Goal: Task Accomplishment & Management: Complete application form

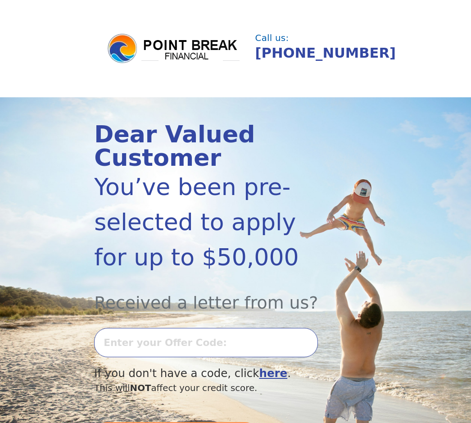
click at [181, 345] on input "text" at bounding box center [206, 342] width 224 height 29
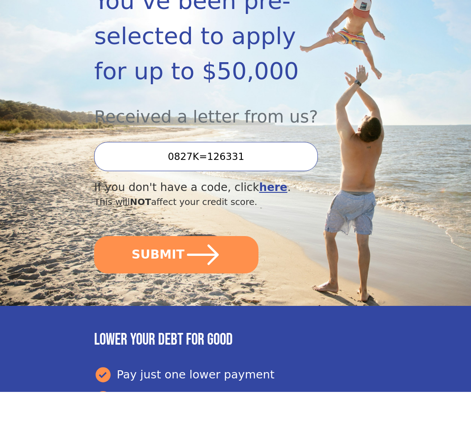
scroll to position [159, 0]
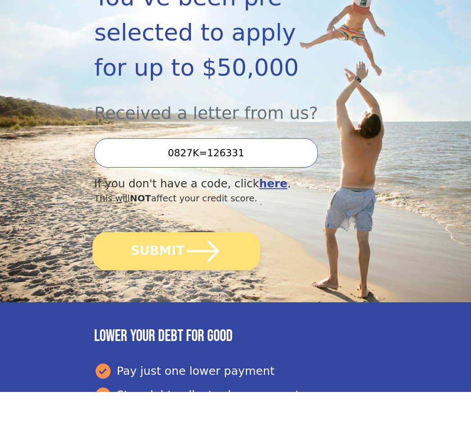
type input "0827K=126331"
click at [213, 272] on icon "submit" at bounding box center [203, 282] width 32 height 21
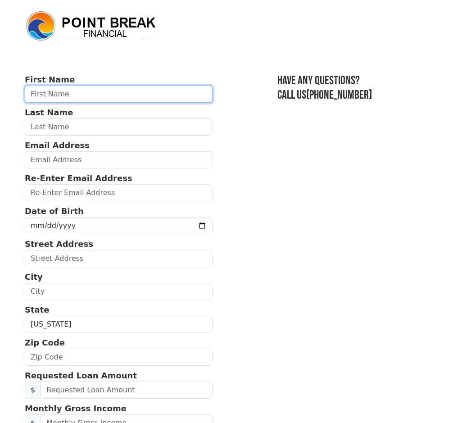
click at [100, 93] on input "text" at bounding box center [119, 94] width 188 height 17
type input "CHRIS"
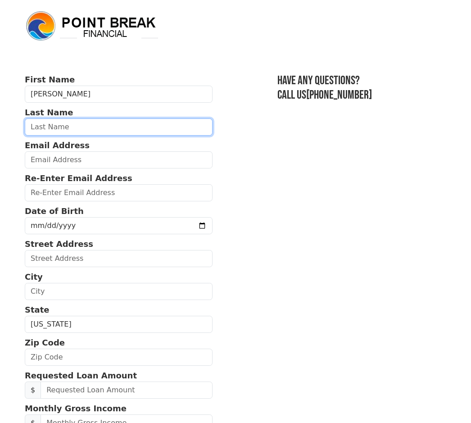
click at [96, 130] on input "text" at bounding box center [119, 126] width 188 height 17
type input "RENAUD"
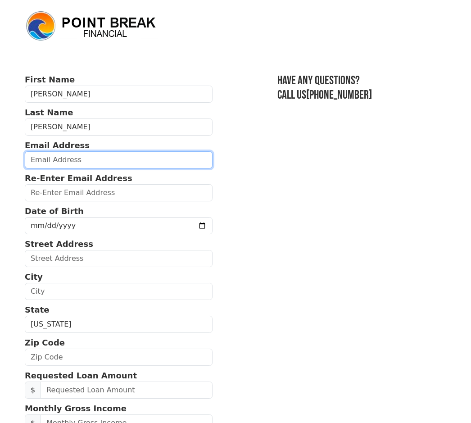
click at [89, 167] on input "email" at bounding box center [119, 159] width 188 height 17
type input "CMRENAUD11@GMAIL.COM"
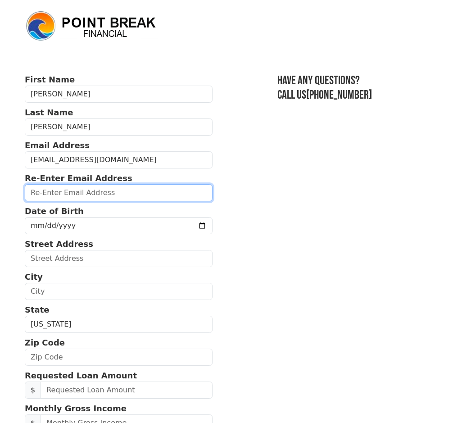
click at [68, 198] on input "email" at bounding box center [119, 192] width 188 height 17
type input "CMRENAUD11@GMAIL.COM"
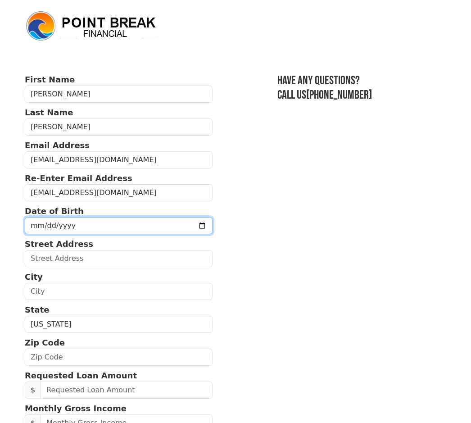
click at [64, 230] on input "date" at bounding box center [119, 225] width 188 height 17
click at [165, 231] on input "1966-06-05" at bounding box center [119, 225] width 188 height 17
type input "1966-06-09"
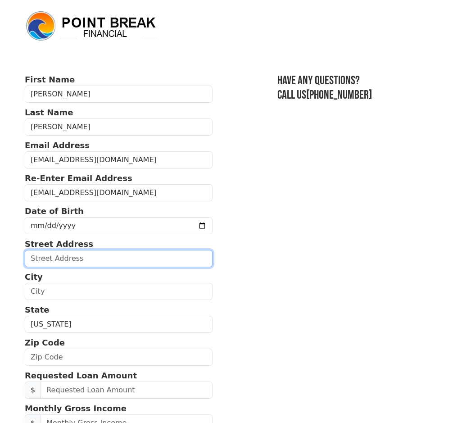
click at [110, 260] on input "text" at bounding box center [119, 258] width 188 height 17
type input "665 Castle Rd"
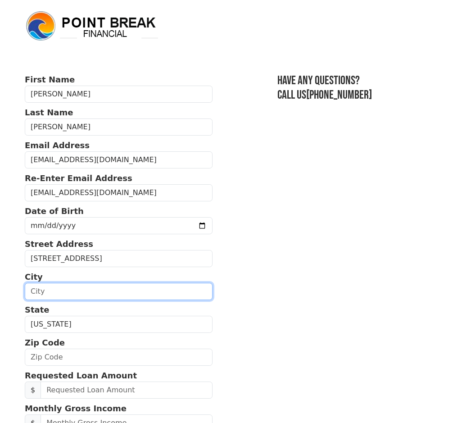
type input "Mount Juliet"
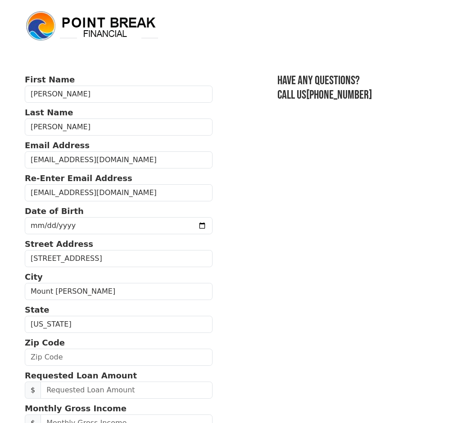
select select "TN"
type input "37122"
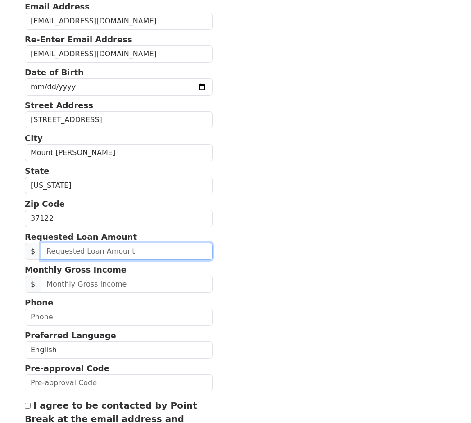
click at [140, 254] on input "text" at bounding box center [127, 251] width 172 height 17
type input "35,000.00"
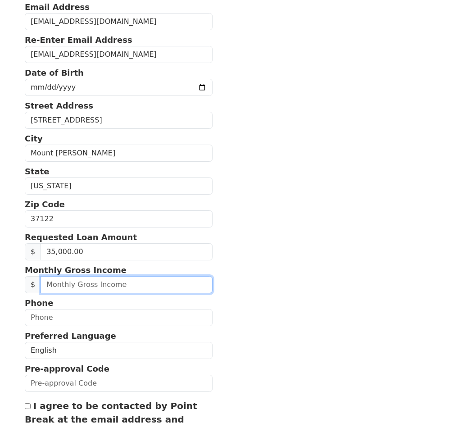
click at [78, 285] on input "text" at bounding box center [127, 284] width 172 height 17
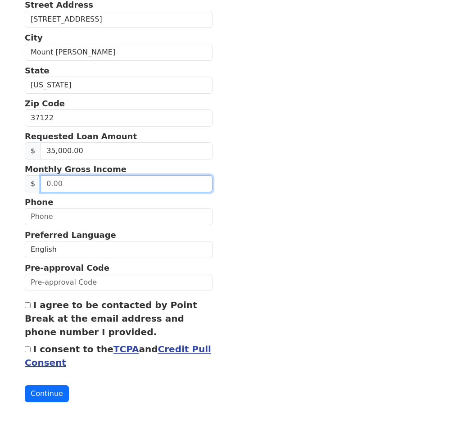
scroll to position [243, 0]
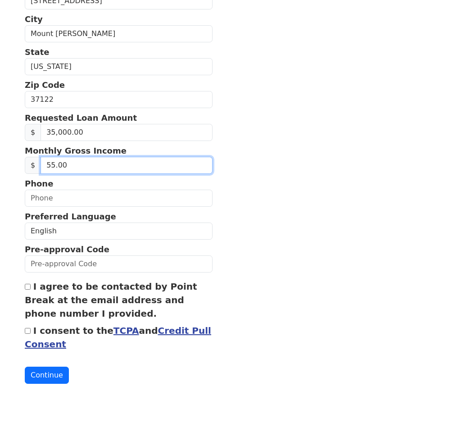
type input "5.00"
type input "3,500.00"
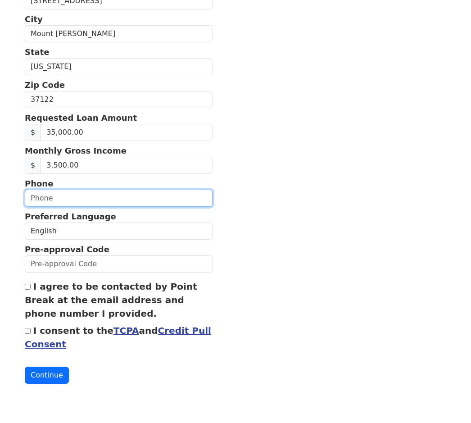
click at [60, 204] on input "text" at bounding box center [119, 212] width 188 height 17
type input "(239) 240-9466"
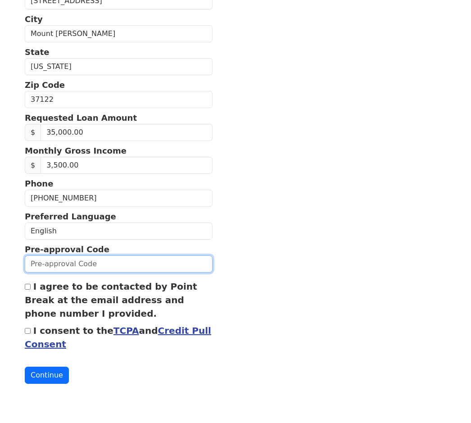
click at [138, 270] on input "text" at bounding box center [119, 278] width 188 height 17
type input "0827K-126331"
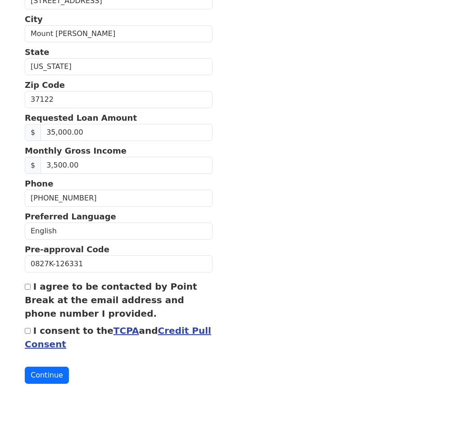
click at [31, 299] on input "I agree to be contacted by Point Break at the email address and phone number I …" at bounding box center [28, 302] width 6 height 6
checkbox input "true"
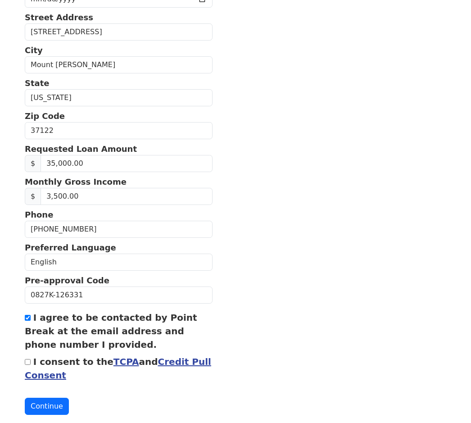
click at [137, 385] on form "First Name CHRIS Last Name RENAUD Email Address CMRENAUD11@GMAIL.COM Re-Enter E…" at bounding box center [119, 131] width 188 height 568
click at [122, 401] on form "First Name CHRIS Last Name RENAUD Email Address CMRENAUD11@GMAIL.COM Re-Enter E…" at bounding box center [119, 131] width 188 height 568
click at [28, 363] on input "I consent to the TCPA and Credit Pull Consent" at bounding box center [28, 362] width 6 height 6
checkbox input "true"
click at [47, 412] on button "Continue" at bounding box center [47, 406] width 44 height 17
